Goal: Transaction & Acquisition: Purchase product/service

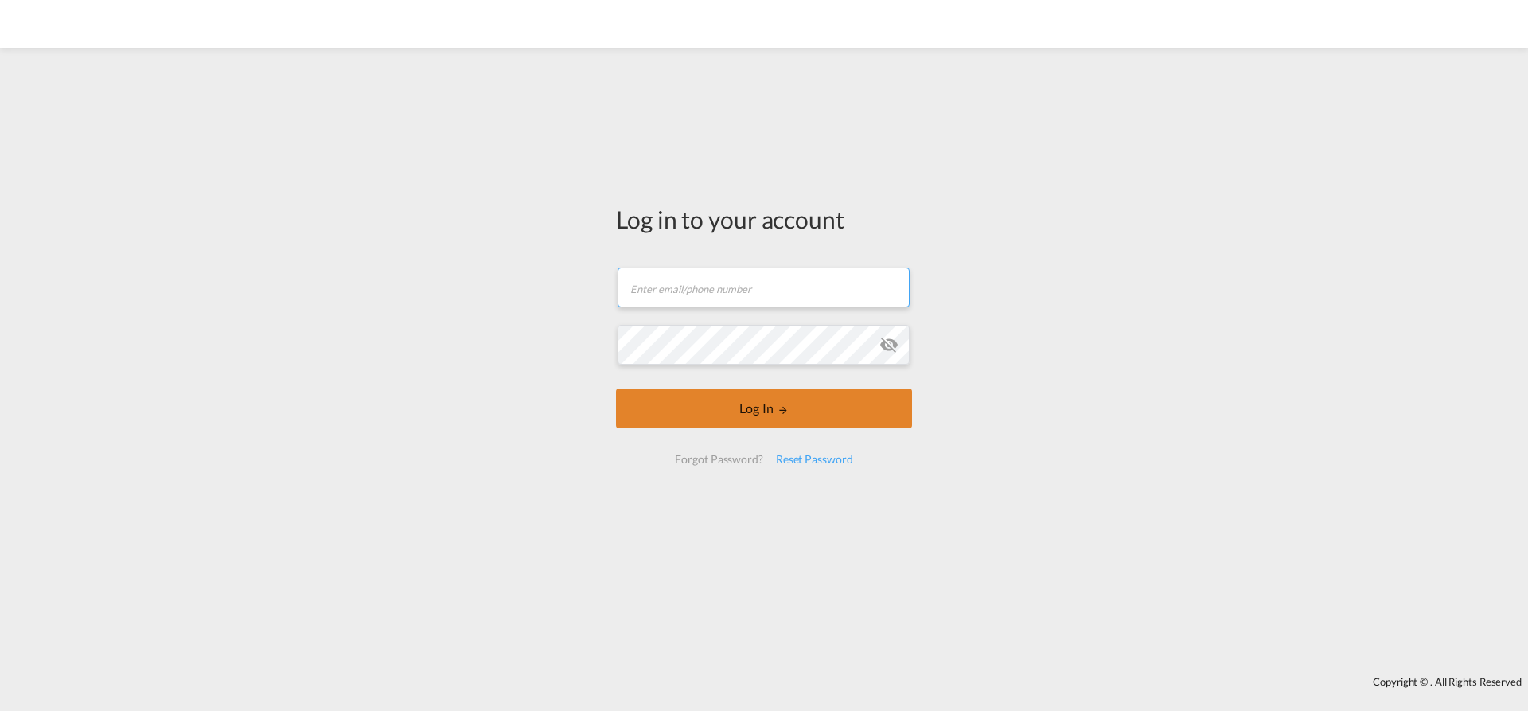
type input "[EMAIL_ADDRESS][PERSON_NAME][DOMAIN_NAME]"
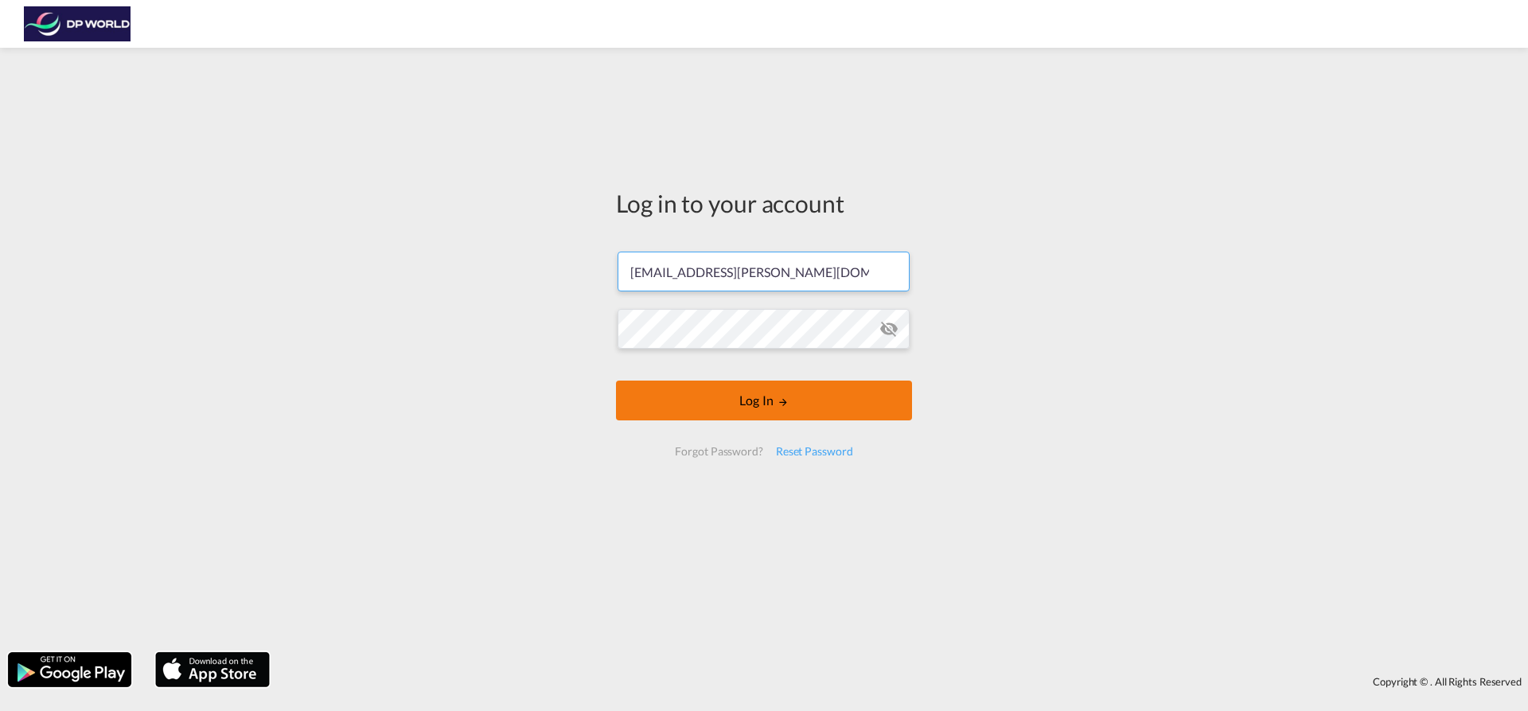
click at [752, 403] on button "Log In" at bounding box center [764, 400] width 296 height 40
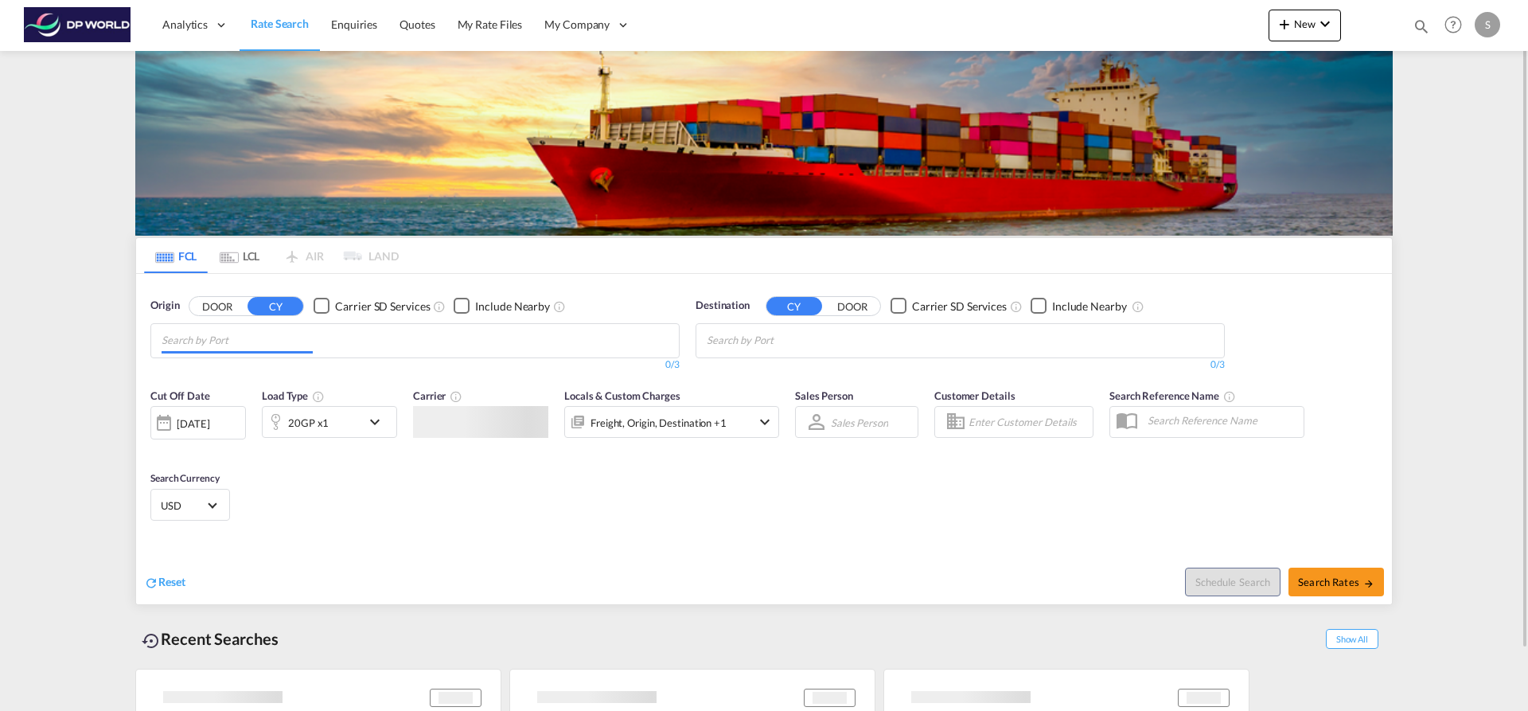
click at [373, 334] on md-chips at bounding box center [415, 340] width 528 height 33
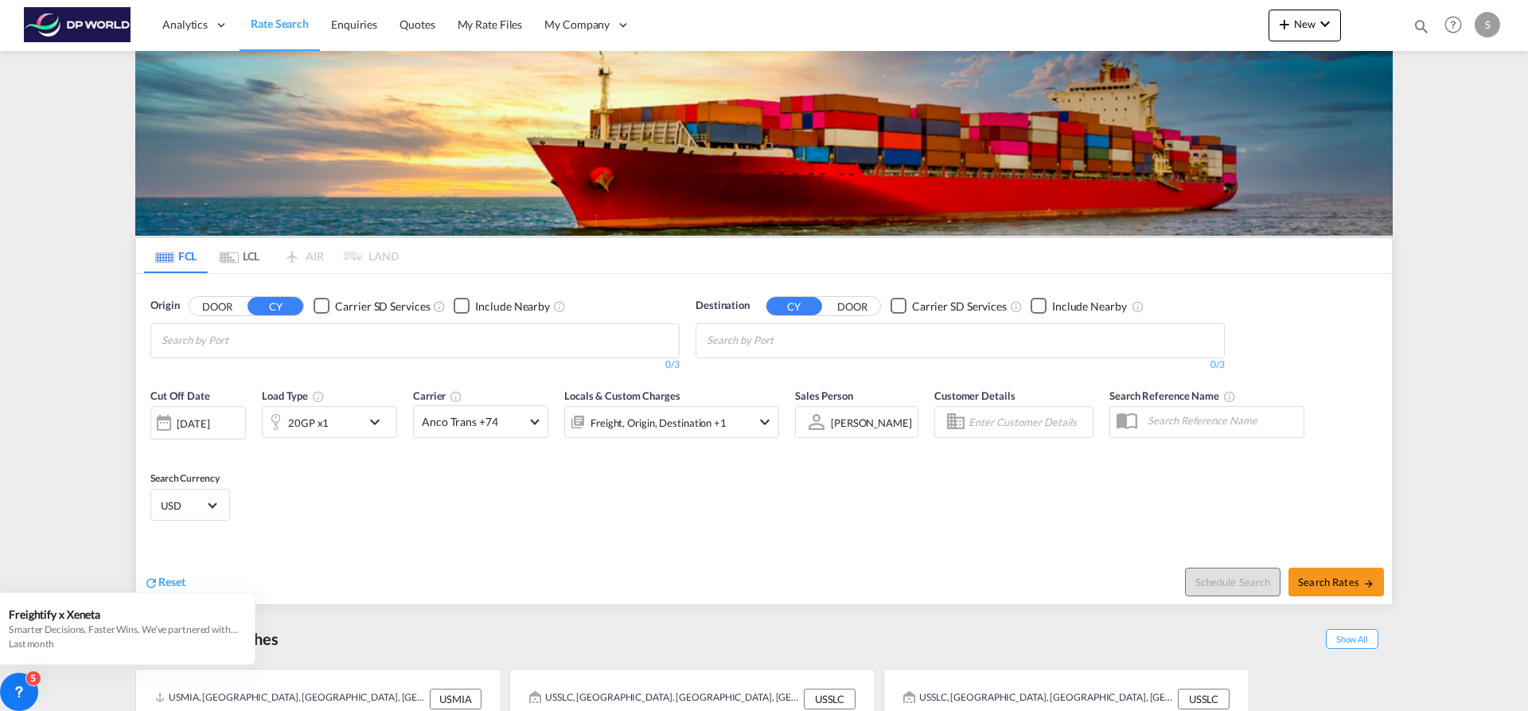
click at [241, 341] on body "Analytics Dashboard Rate Search Enquiries Quotes My Rate Files My Company" at bounding box center [764, 355] width 1528 height 711
type input "wilmington"
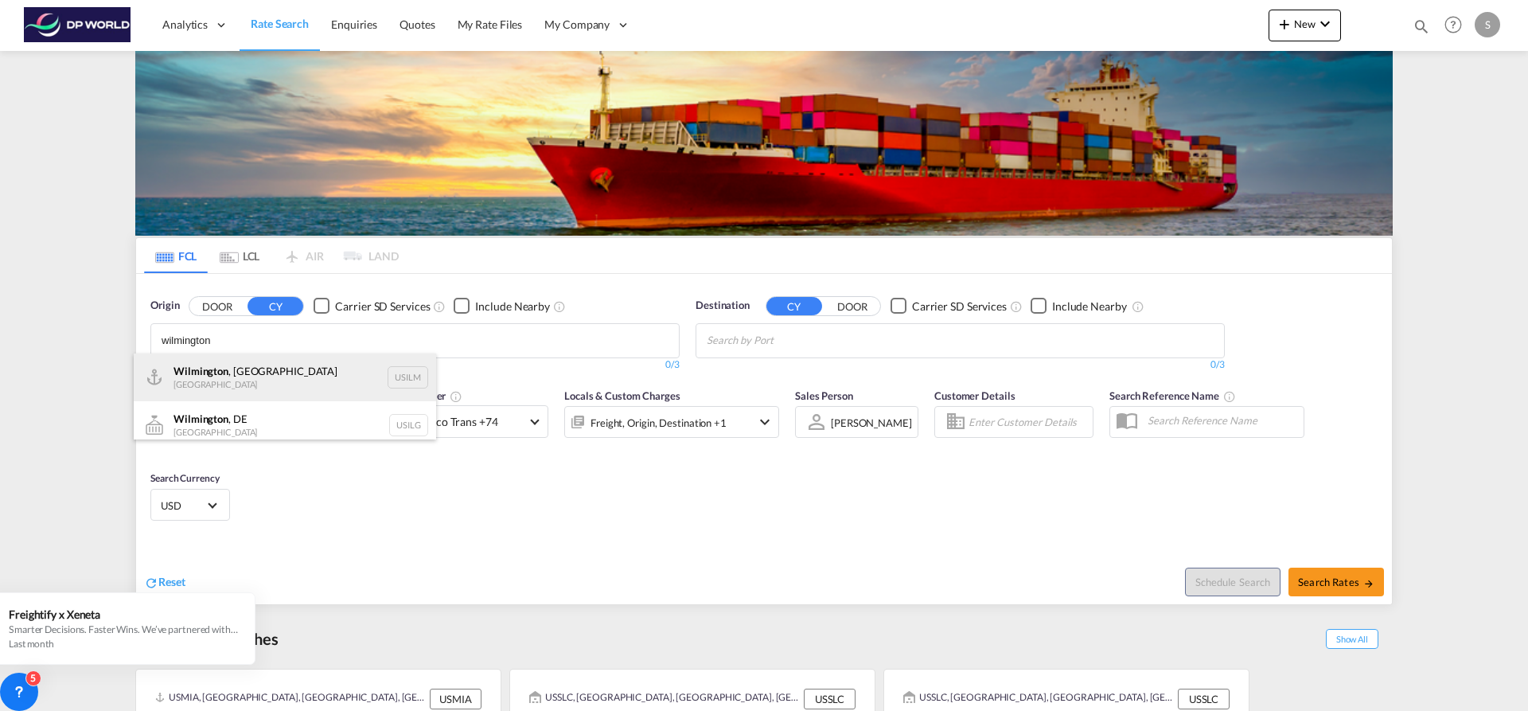
click at [317, 386] on div "[GEOGRAPHIC_DATA] , [GEOGRAPHIC_DATA] [GEOGRAPHIC_DATA] USILM" at bounding box center [285, 377] width 302 height 48
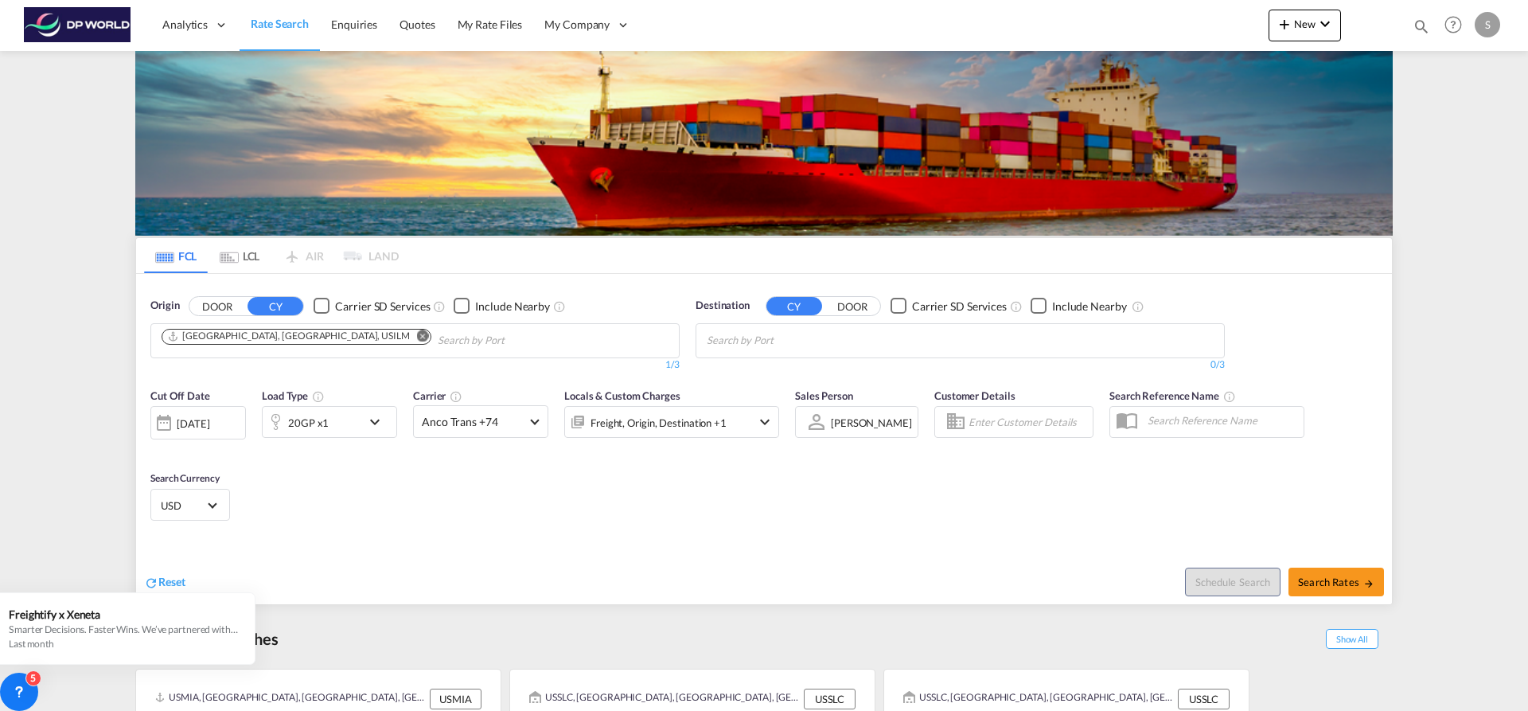
click at [791, 347] on body "Analytics Dashboard Rate Search Enquiries Quotes My Rate Files My Company" at bounding box center [764, 355] width 1528 height 711
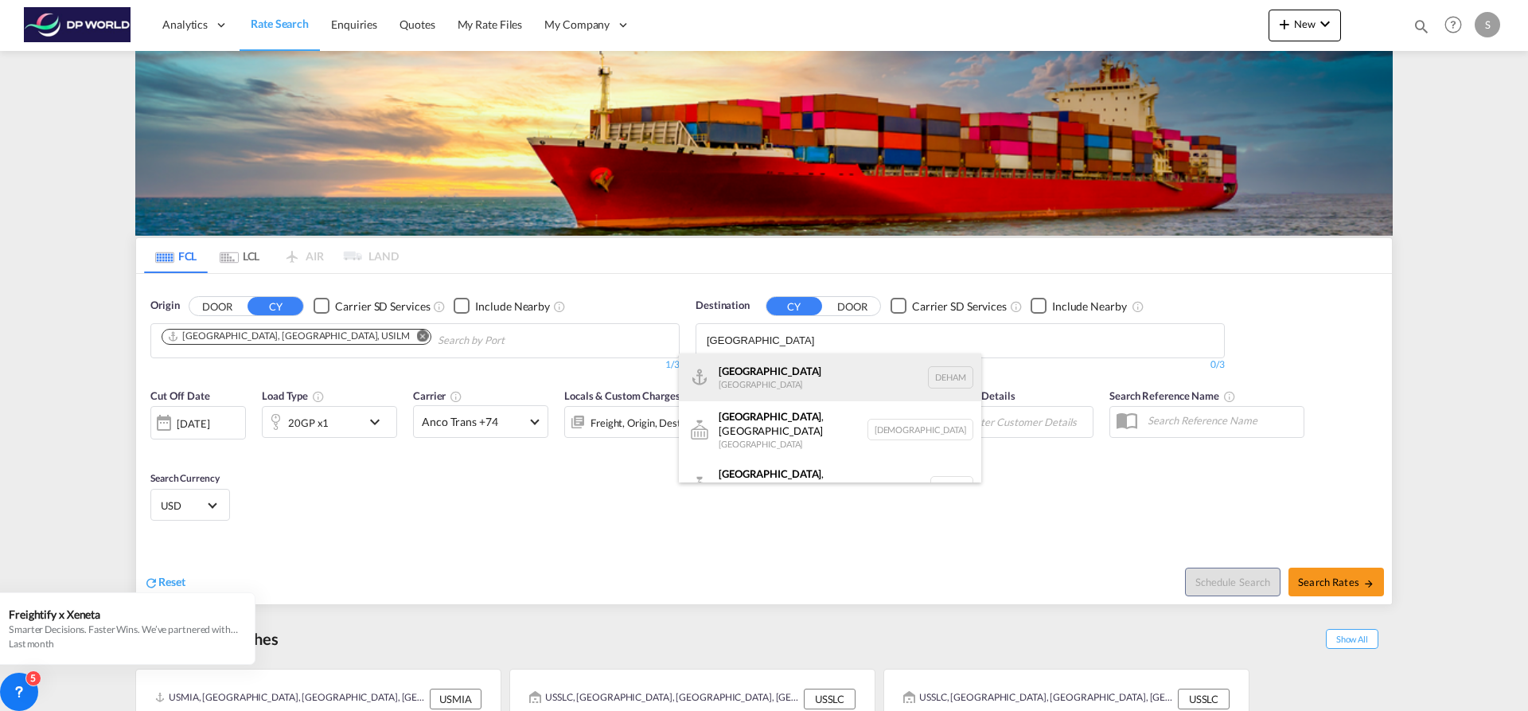
type input "[GEOGRAPHIC_DATA]"
click at [784, 358] on div "Hamburg [GEOGRAPHIC_DATA] [GEOGRAPHIC_DATA]" at bounding box center [830, 377] width 302 height 48
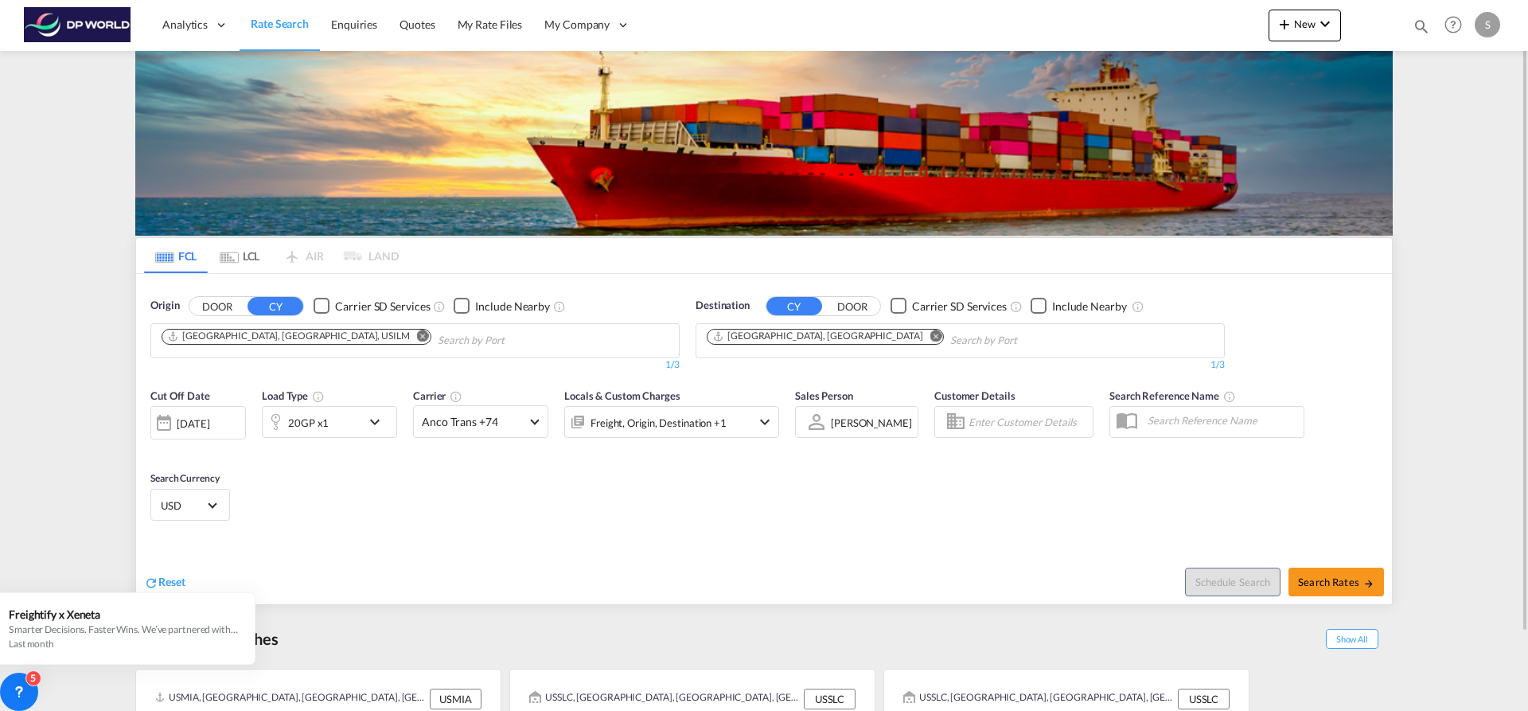
click at [351, 422] on div "20GP x1" at bounding box center [312, 422] width 99 height 32
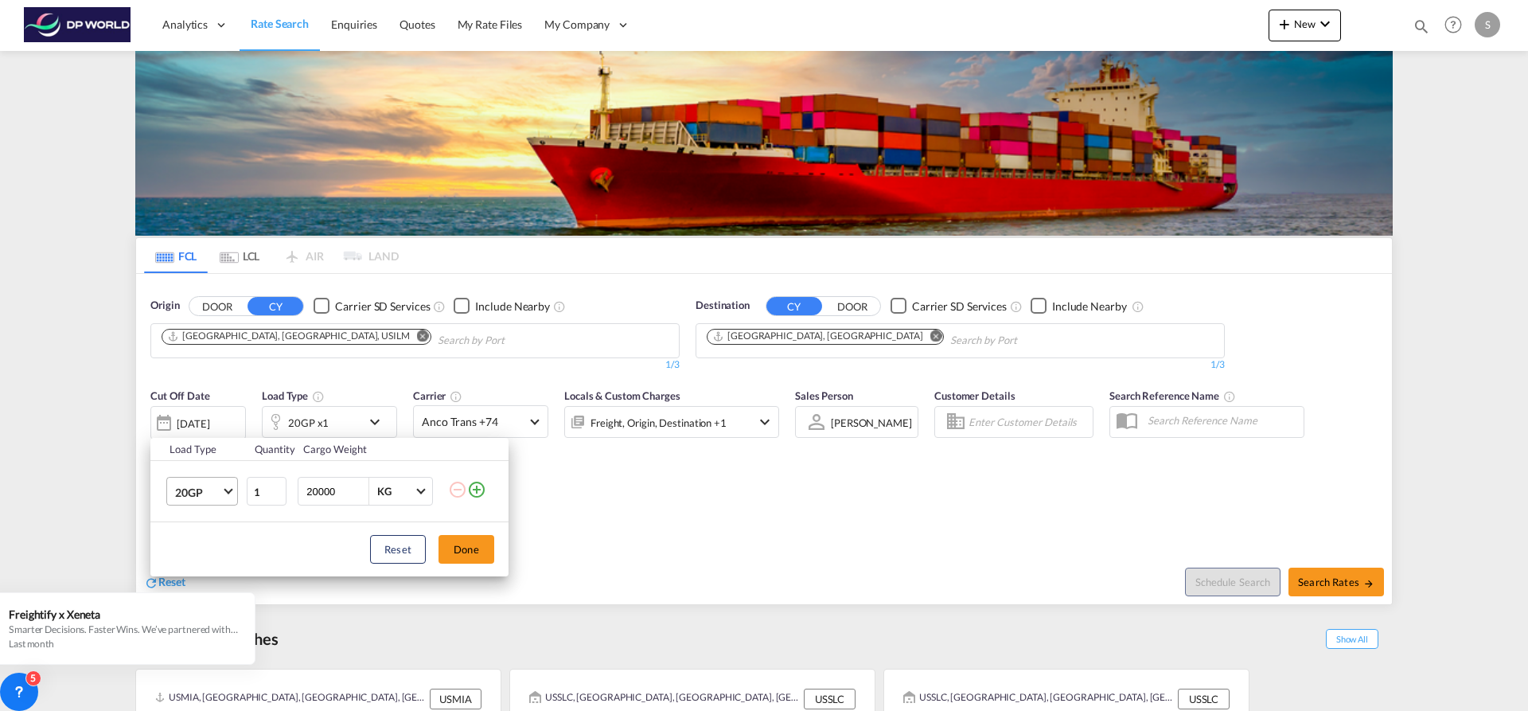
click at [232, 493] on md-select-value "20GP" at bounding box center [205, 490] width 64 height 27
click at [219, 570] on md-option "40HC" at bounding box center [216, 568] width 108 height 38
drag, startPoint x: 450, startPoint y: 557, endPoint x: 477, endPoint y: 547, distance: 28.2
click at [456, 555] on button "Done" at bounding box center [466, 549] width 56 height 29
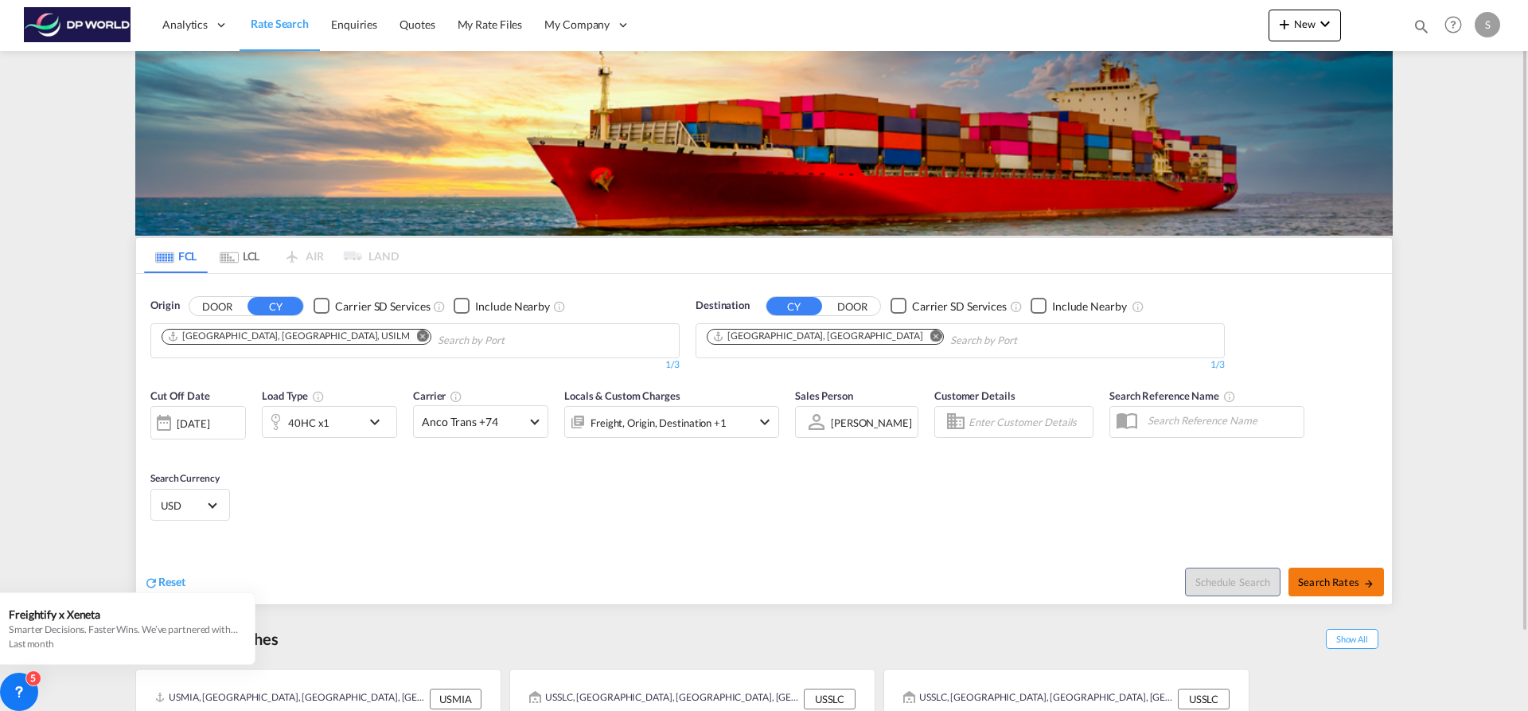
click at [1323, 585] on span "Search Rates" at bounding box center [1336, 581] width 76 height 13
type input "USILM to DEHAM / [DATE]"
